Goal: Task Accomplishment & Management: Manage account settings

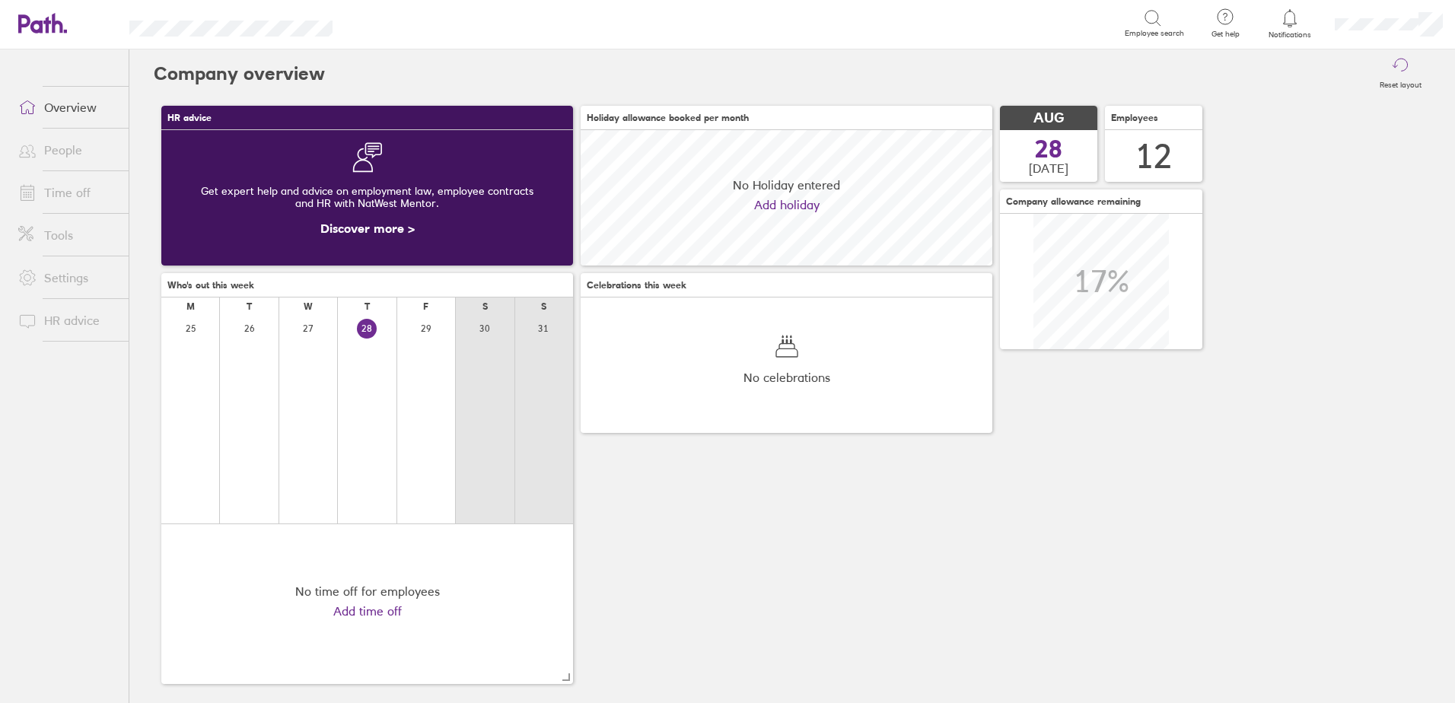
scroll to position [135, 412]
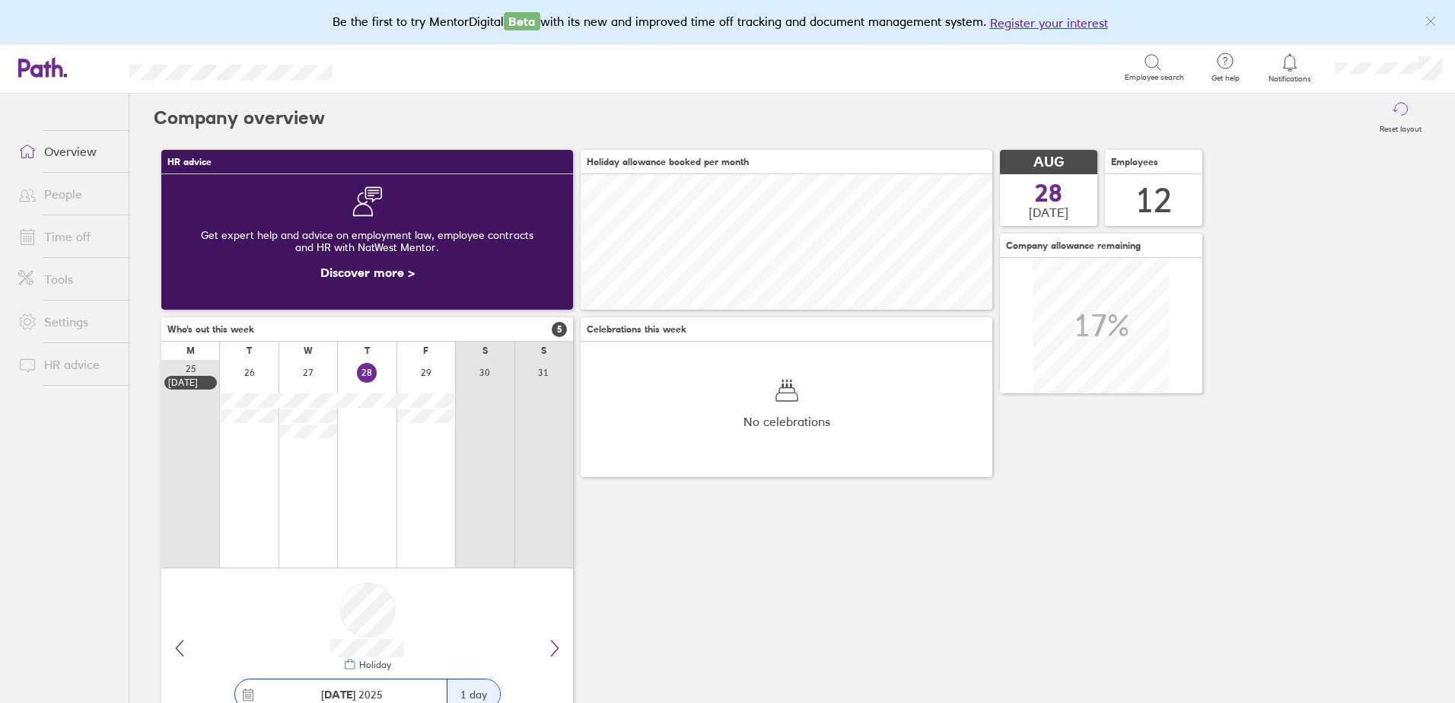
click at [87, 233] on link "Time off" at bounding box center [67, 236] width 122 height 30
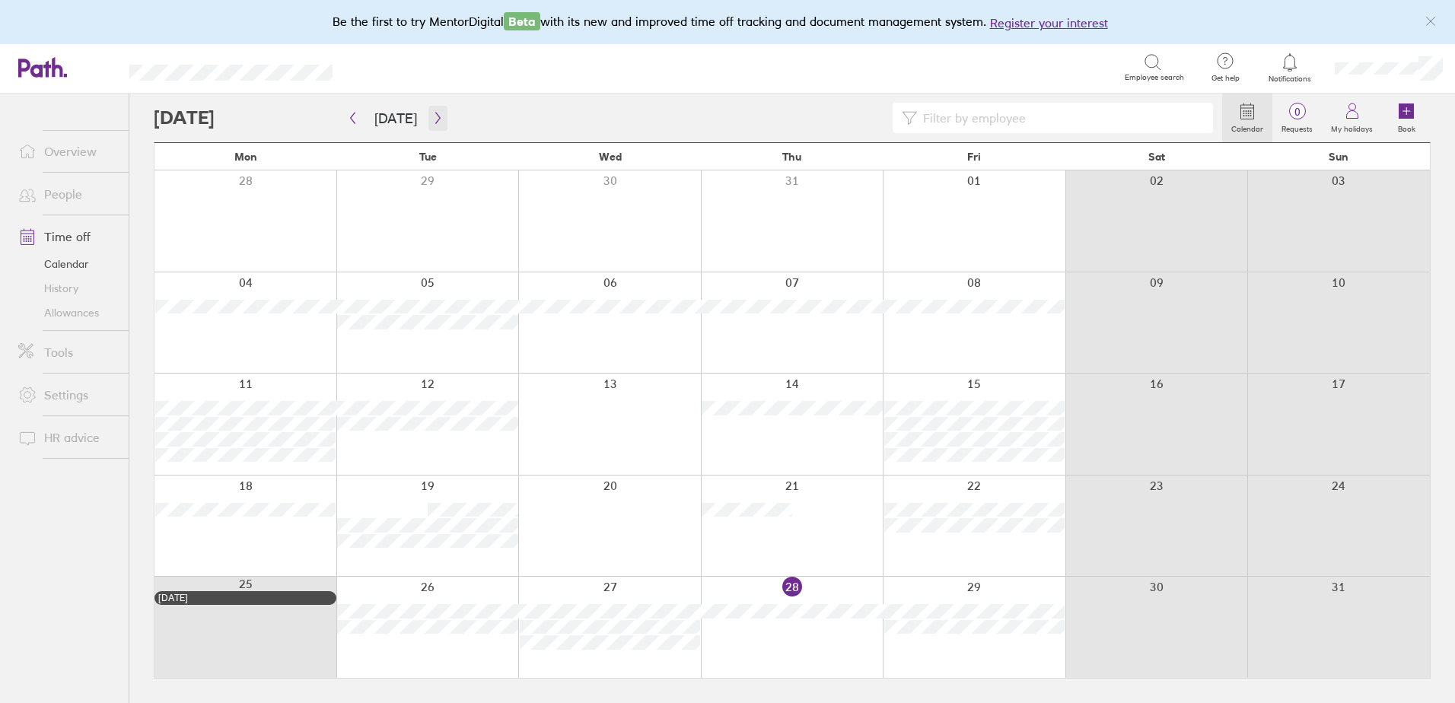
click at [435, 123] on icon "button" at bounding box center [437, 118] width 11 height 12
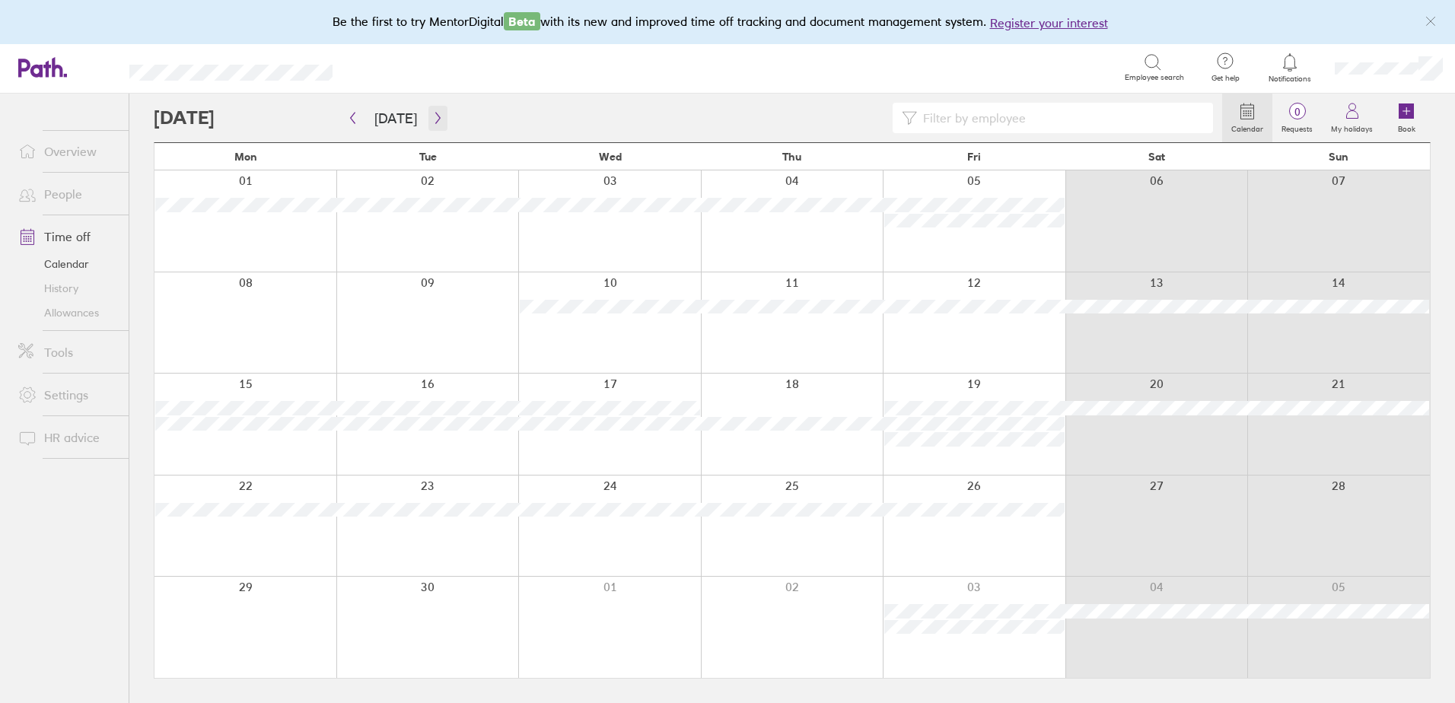
click at [435, 123] on icon "button" at bounding box center [437, 118] width 5 height 11
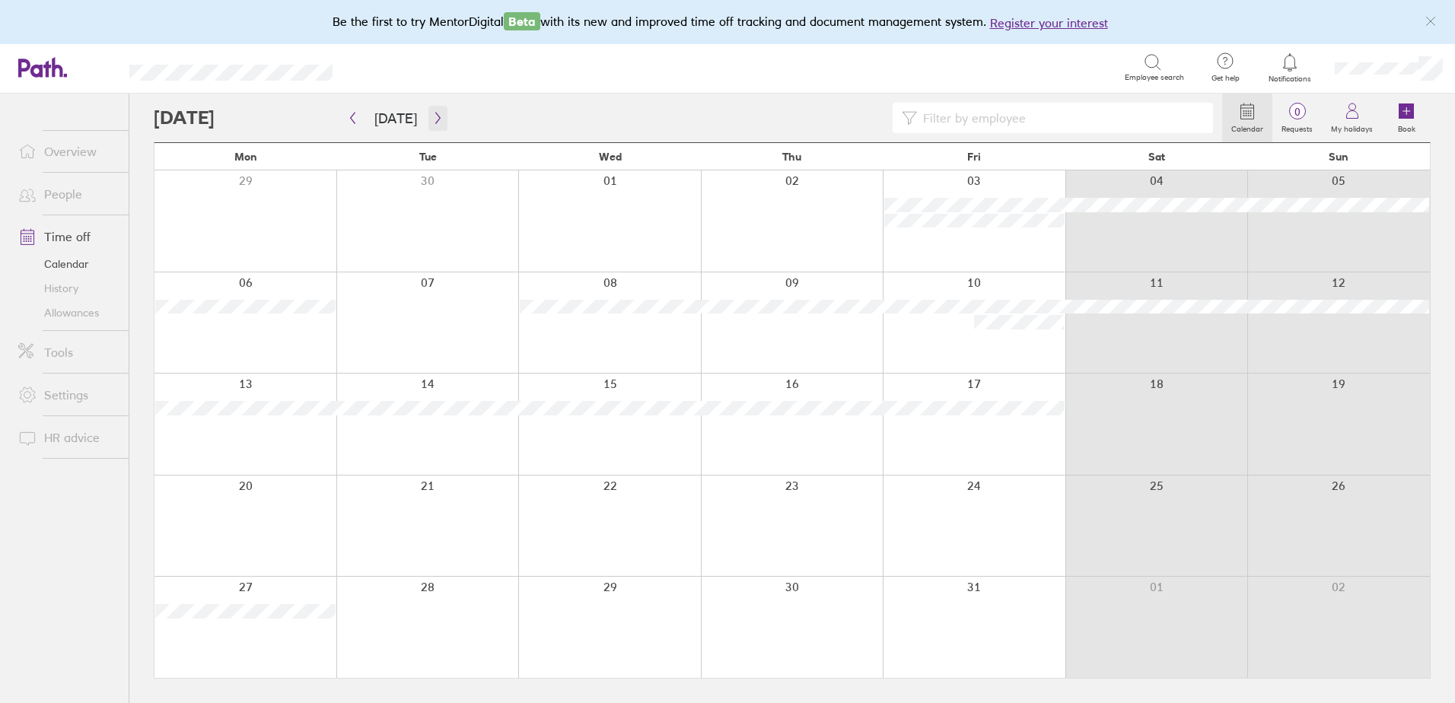
click at [435, 116] on icon "button" at bounding box center [437, 118] width 5 height 11
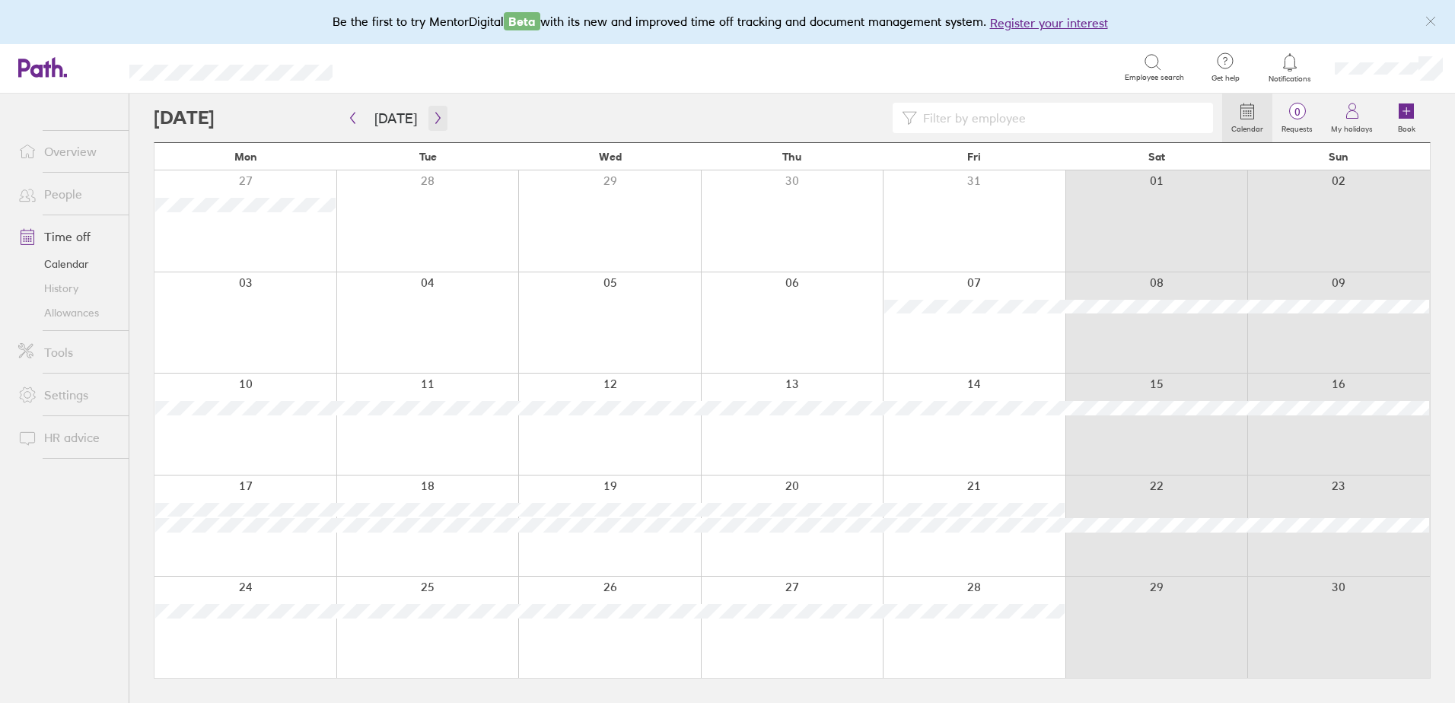
click at [435, 116] on icon "button" at bounding box center [437, 118] width 5 height 11
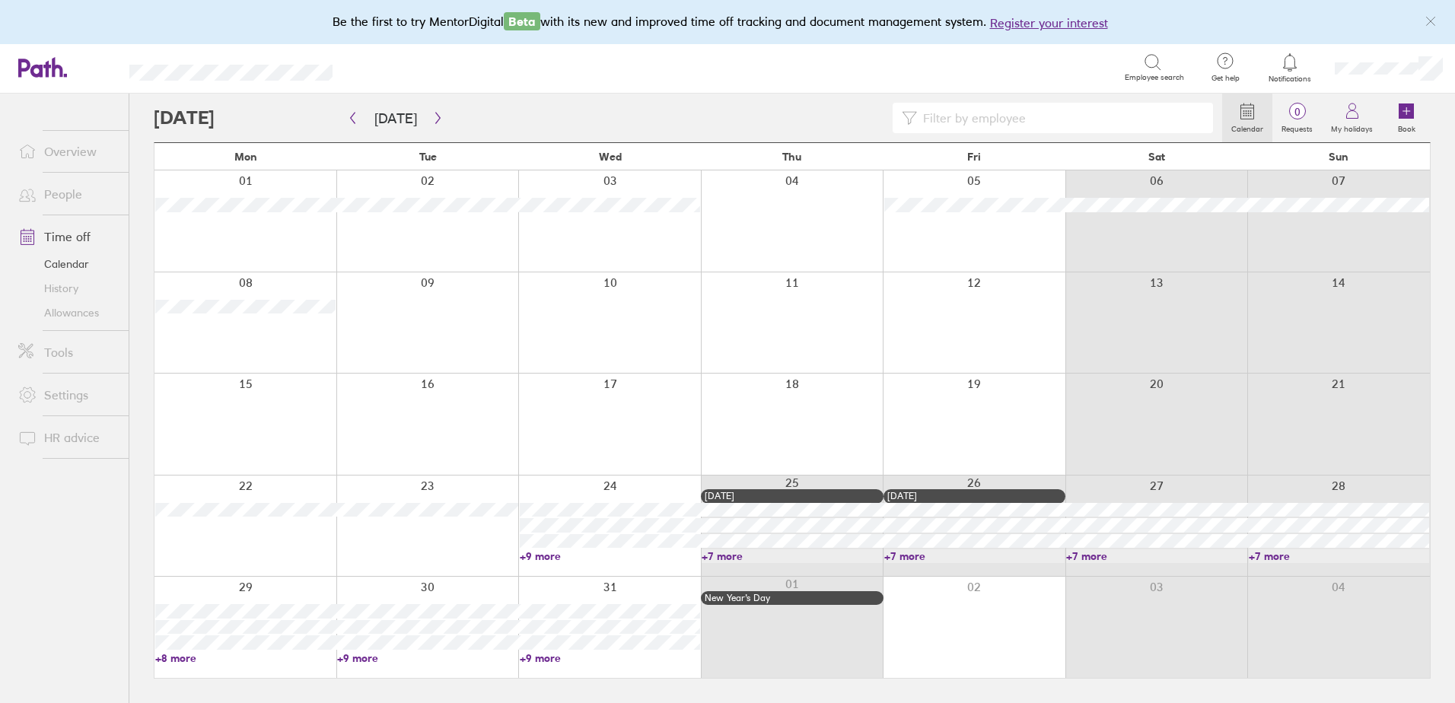
click at [64, 287] on link "History" at bounding box center [67, 288] width 122 height 24
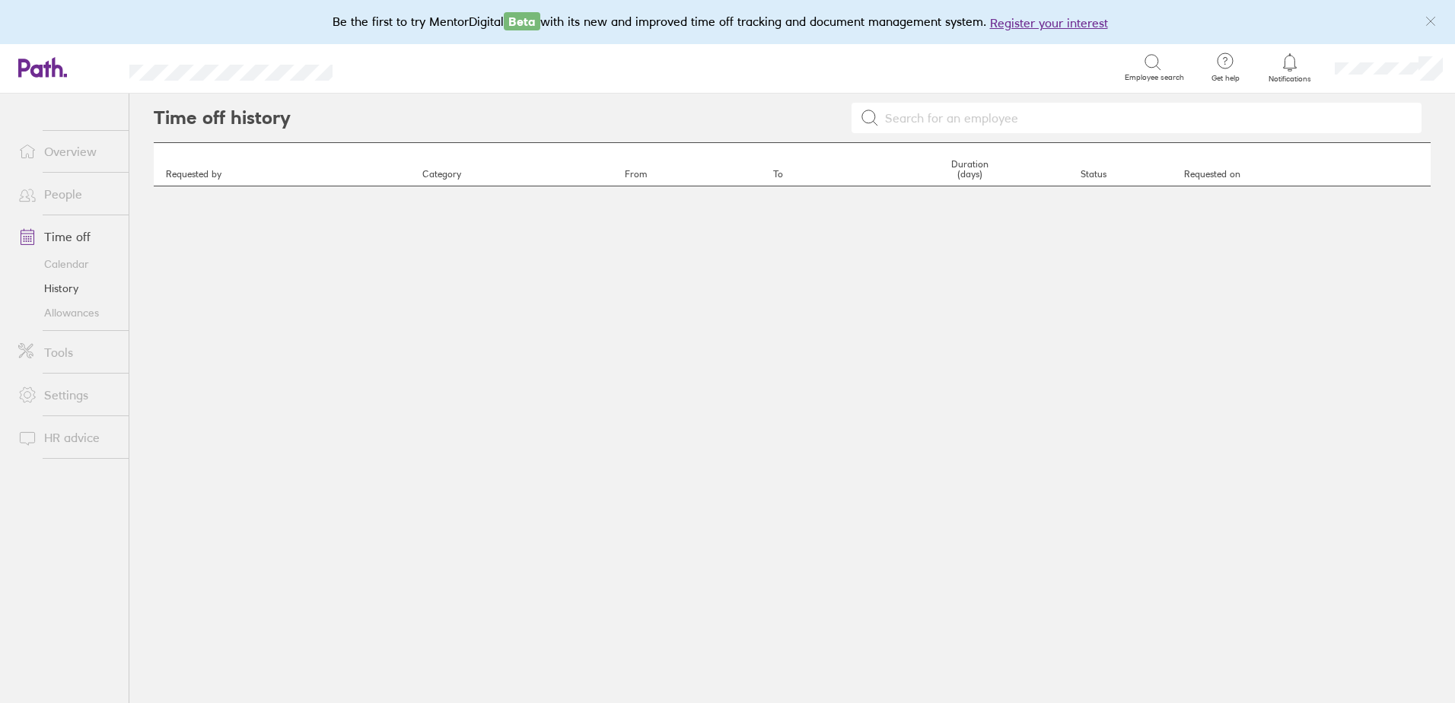
click at [62, 311] on link "Allowances" at bounding box center [67, 313] width 122 height 24
